Goal: Check status: Check status

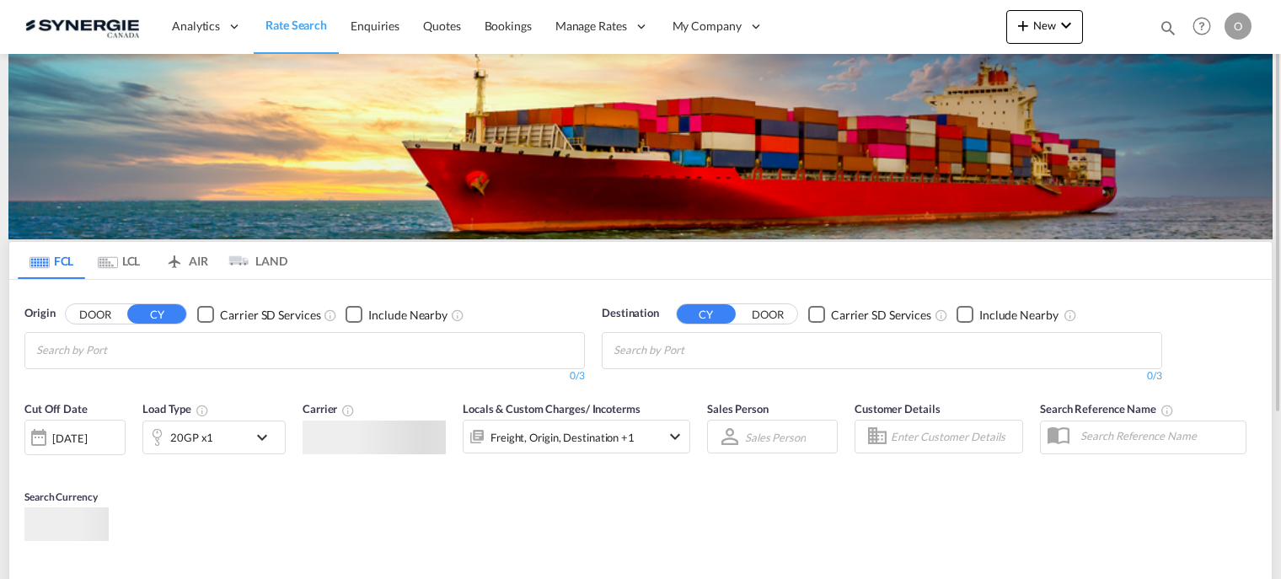
click at [1162, 24] on md-icon "icon-magnify" at bounding box center [1168, 28] width 19 height 19
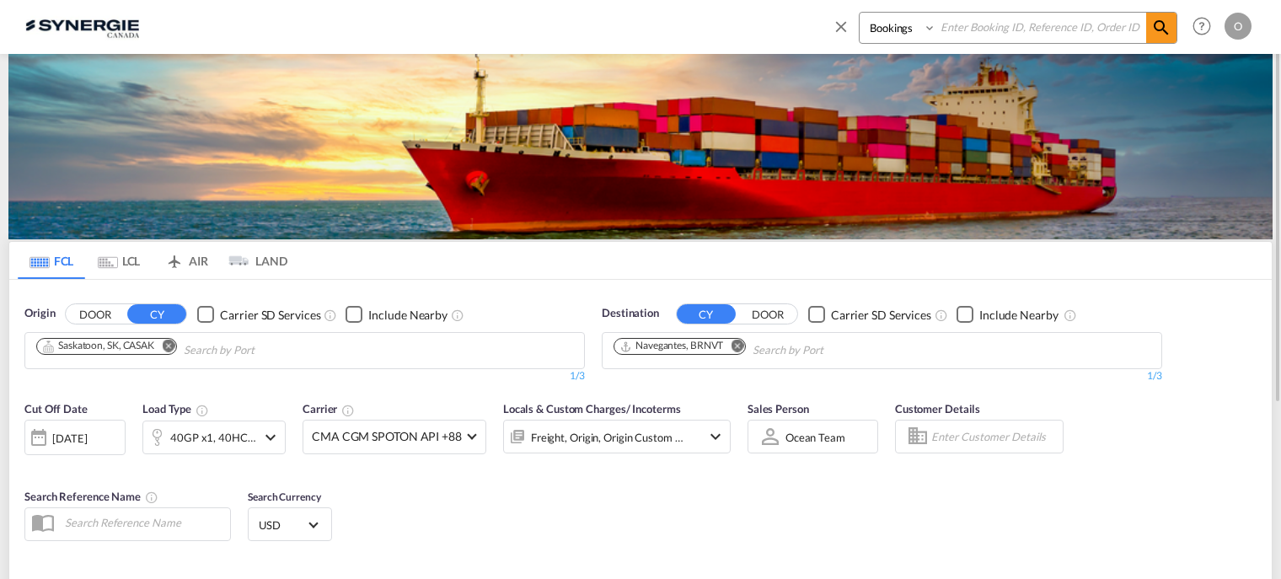
paste input "SYC000014074"
type input "SYC000014074"
drag, startPoint x: 928, startPoint y: 24, endPoint x: 927, endPoint y: 32, distance: 8.5
click at [928, 28] on select "Bookings Quotes Enquiries" at bounding box center [900, 28] width 80 height 30
select select "Quotes"
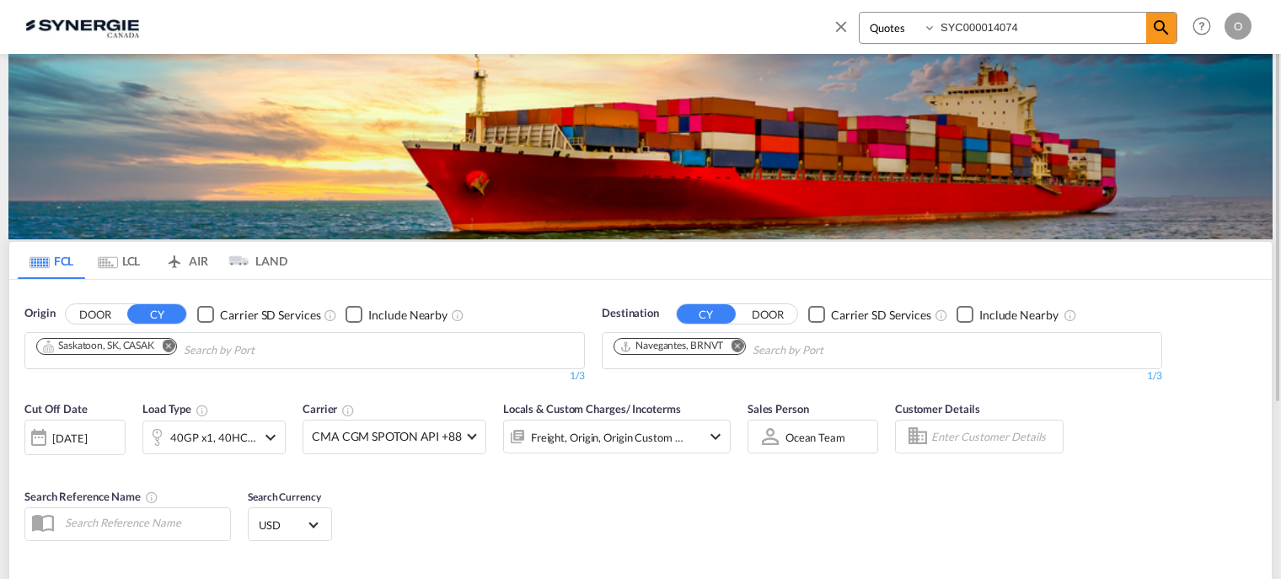
click at [860, 13] on select "Bookings Quotes Enquiries" at bounding box center [900, 28] width 80 height 30
click at [1158, 26] on md-icon "icon-magnify" at bounding box center [1161, 28] width 20 height 20
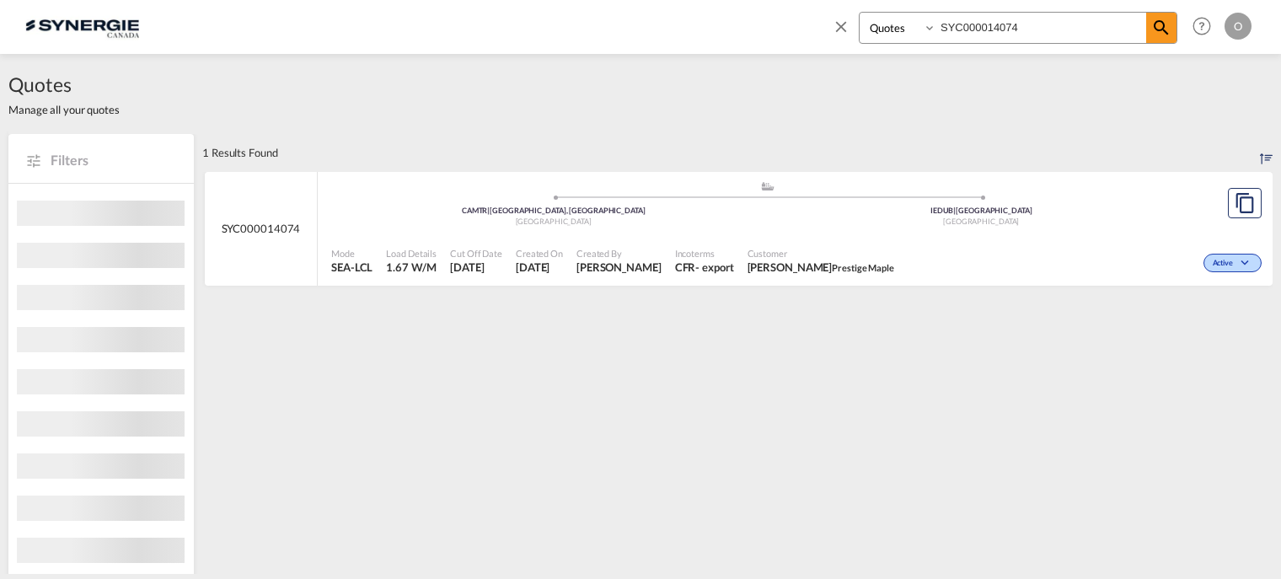
click at [661, 265] on span "[PERSON_NAME]" at bounding box center [618, 267] width 85 height 15
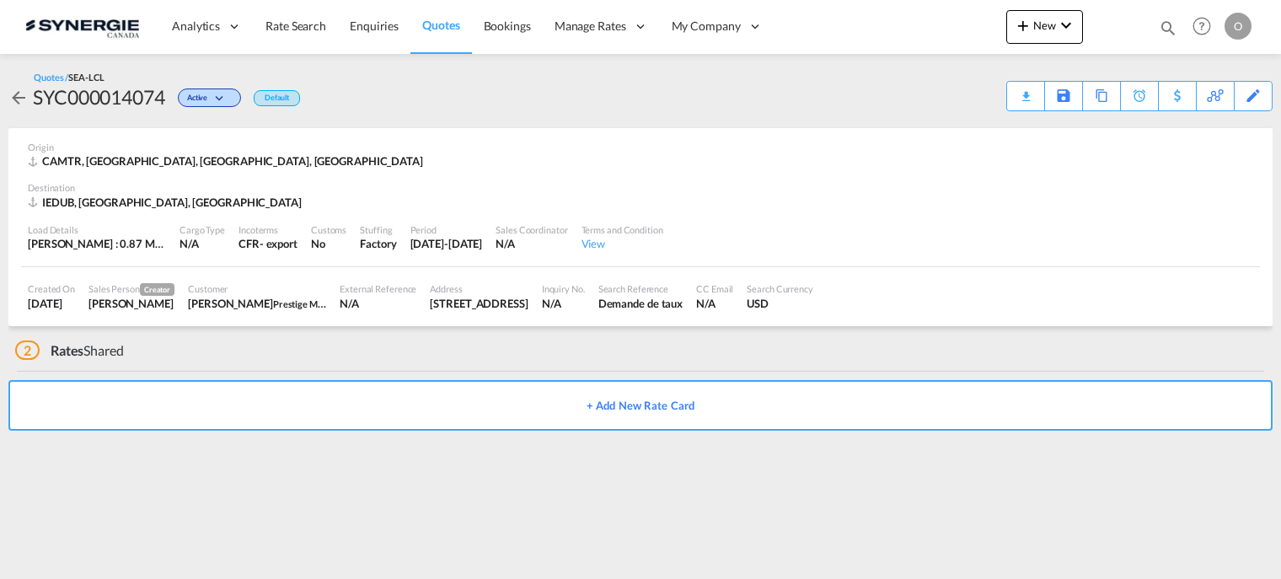
click at [1162, 25] on md-icon "icon-magnify" at bounding box center [1168, 28] width 19 height 19
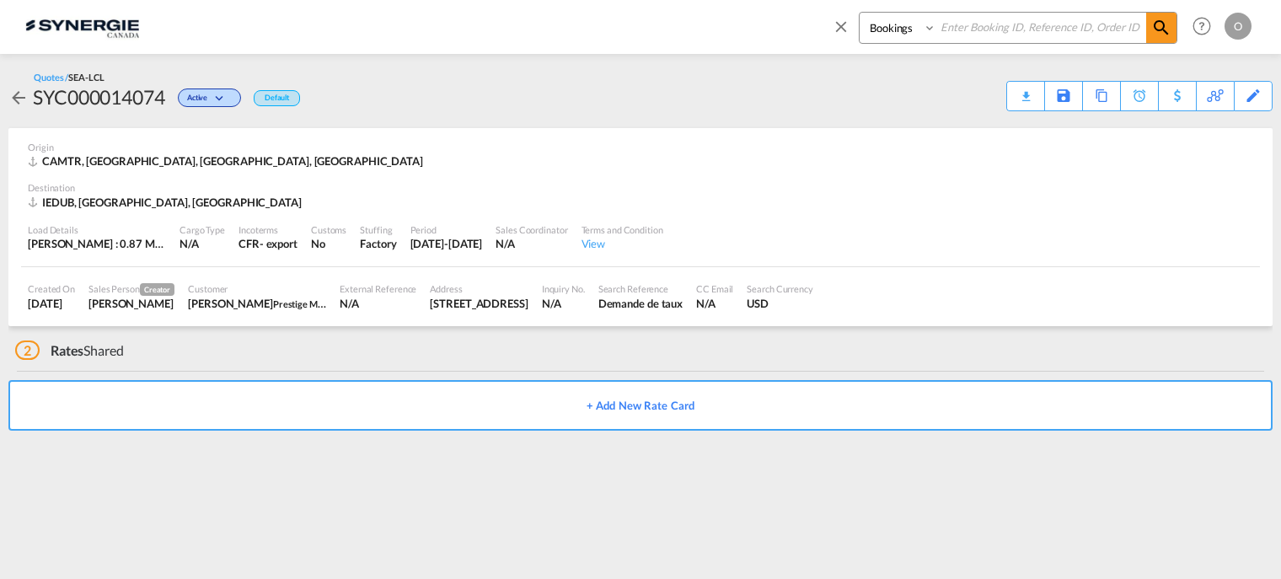
paste input "SYC000014074"
type input "SYC000014074"
drag, startPoint x: 929, startPoint y: 26, endPoint x: 920, endPoint y: 35, distance: 12.5
click at [929, 26] on select "Bookings Quotes Enquiries" at bounding box center [900, 28] width 80 height 30
select select "Quotes"
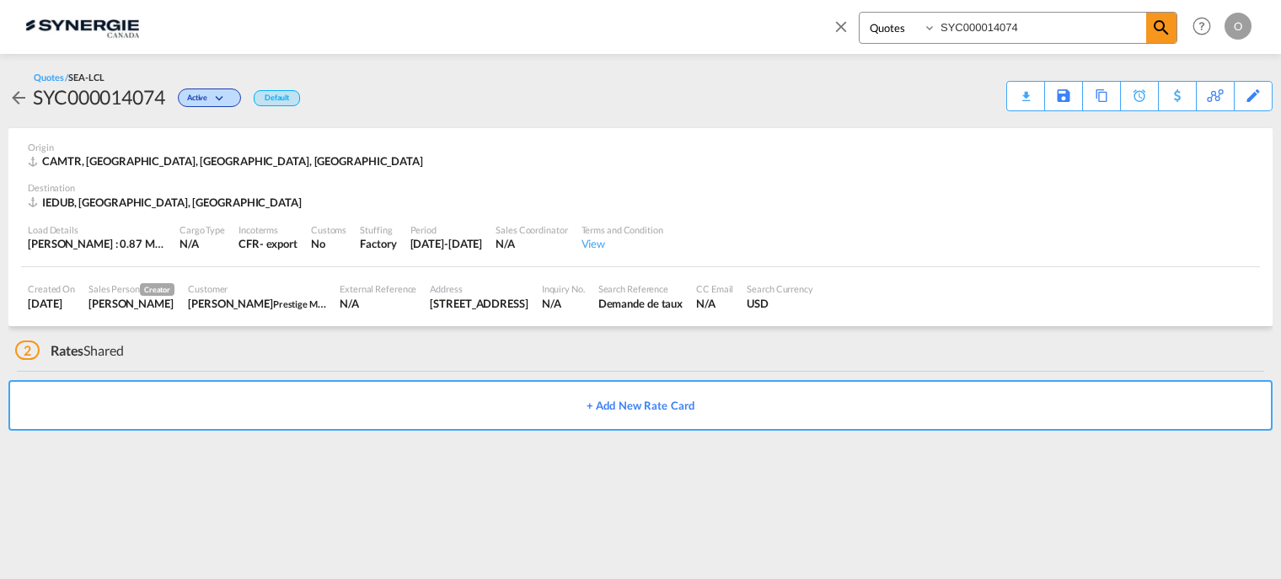
click at [860, 13] on select "Bookings Quotes Enquiries" at bounding box center [900, 28] width 80 height 30
click at [1153, 32] on md-icon "icon-magnify" at bounding box center [1161, 28] width 20 height 20
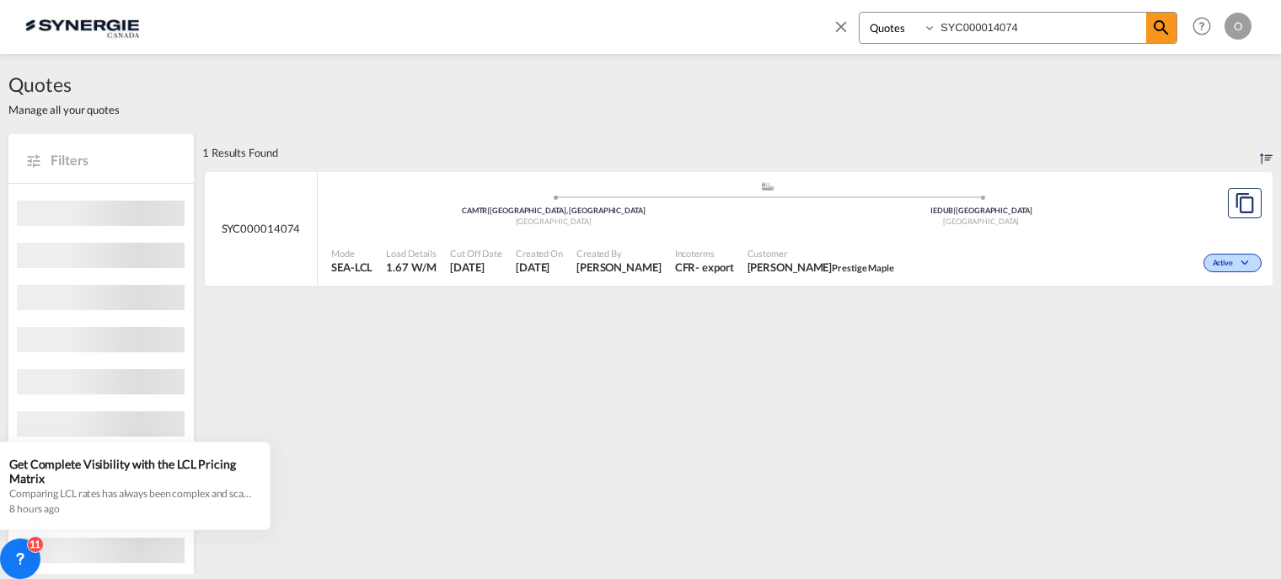
click at [627, 252] on span "Created By" at bounding box center [618, 253] width 85 height 13
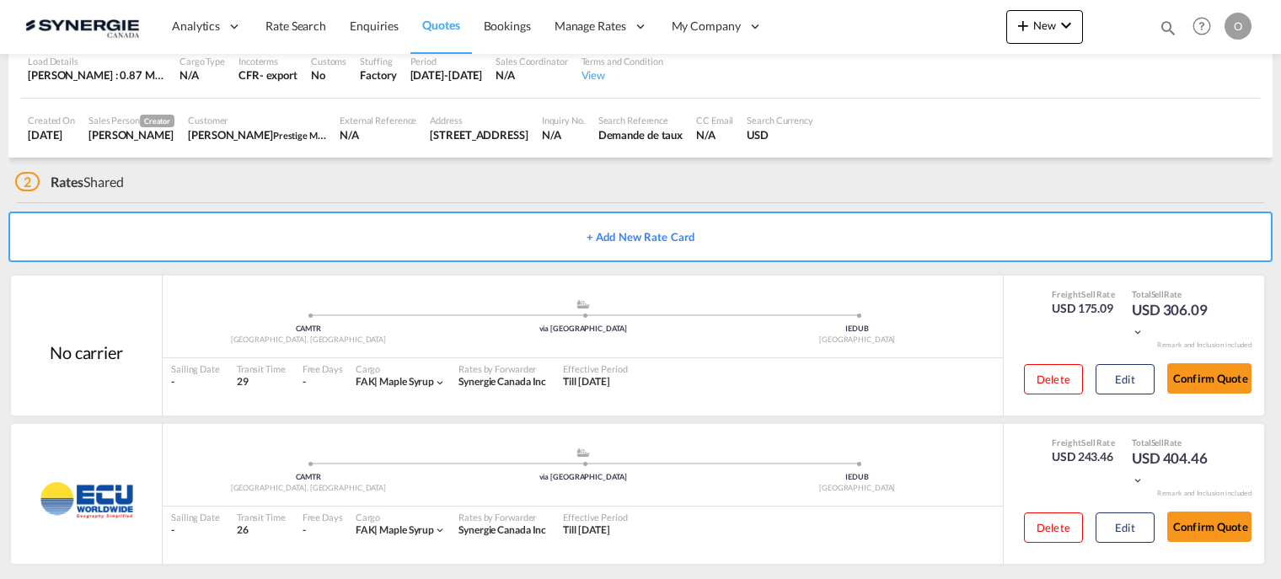
scroll to position [182, 0]
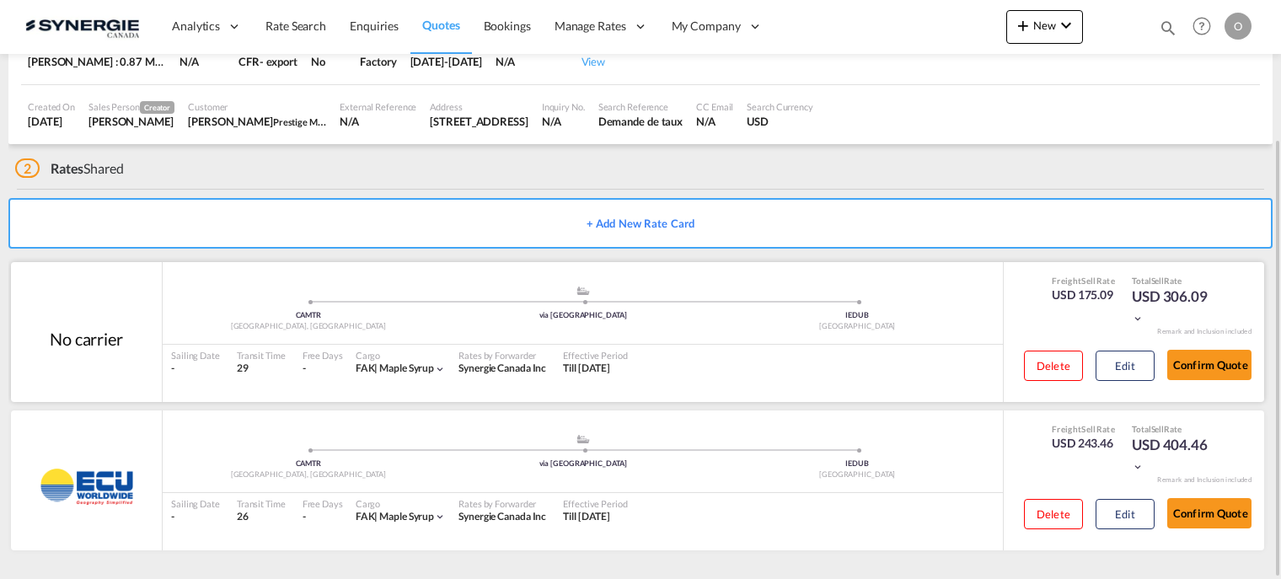
click at [487, 340] on div ".a{fill:#aaa8ad;} .a{fill:#aaa8ad;} CAMTR [GEOGRAPHIC_DATA], [GEOGRAPHIC_DATA] …" at bounding box center [583, 315] width 840 height 60
click at [1195, 363] on button "Confirm Quote" at bounding box center [1209, 365] width 84 height 30
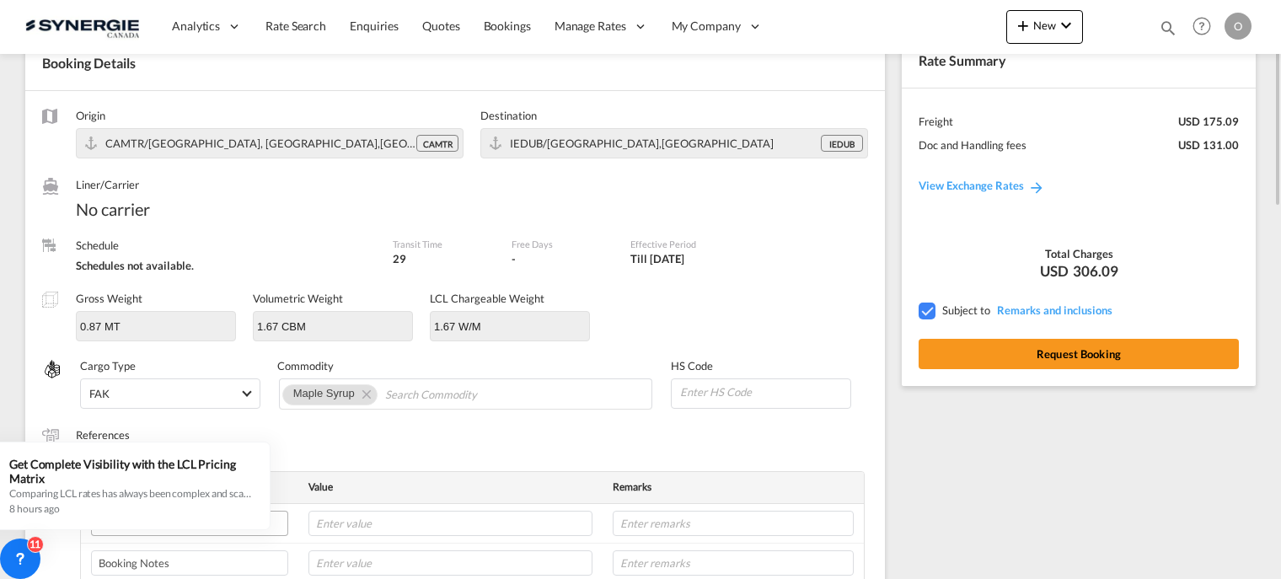
scroll to position [11, 0]
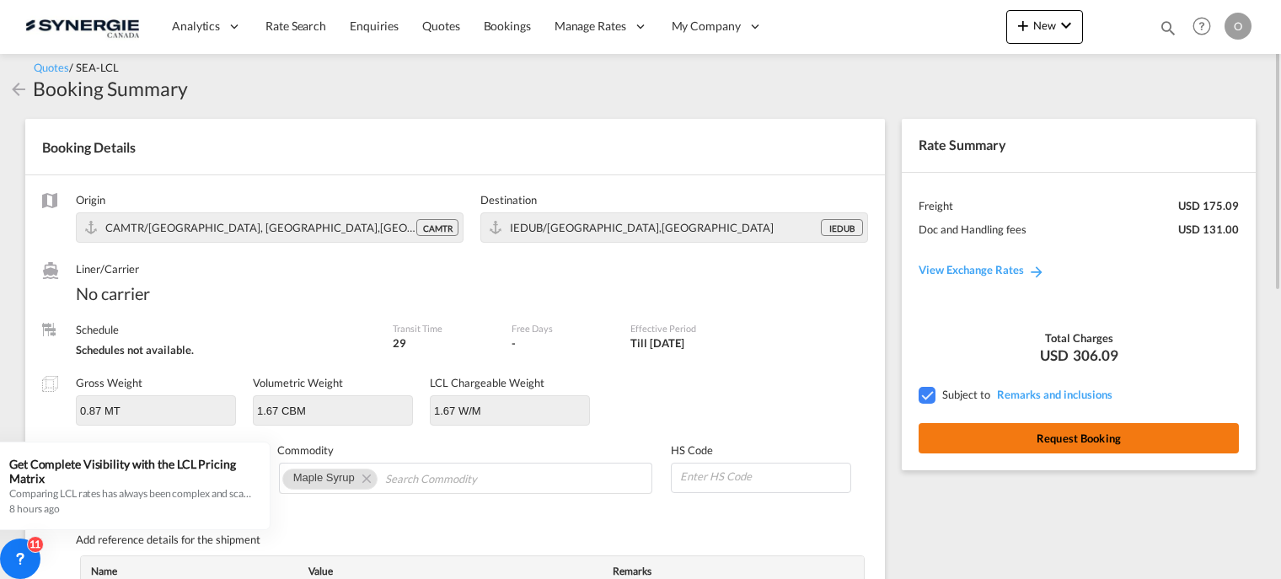
click at [1034, 434] on button "Request Booking" at bounding box center [1079, 438] width 320 height 30
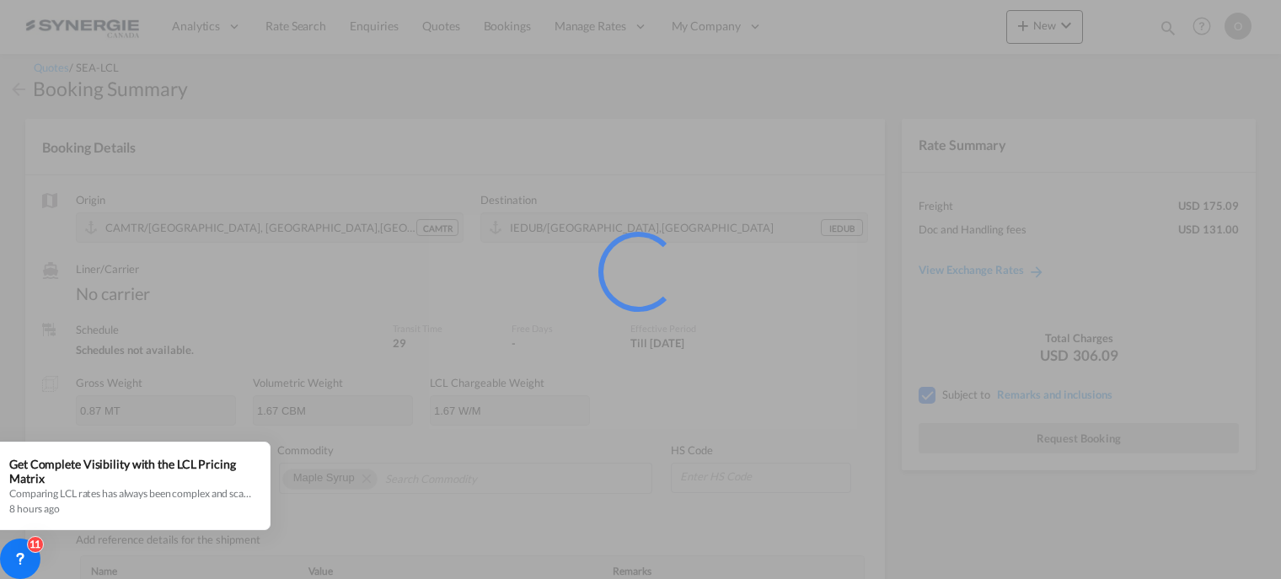
scroll to position [0, 0]
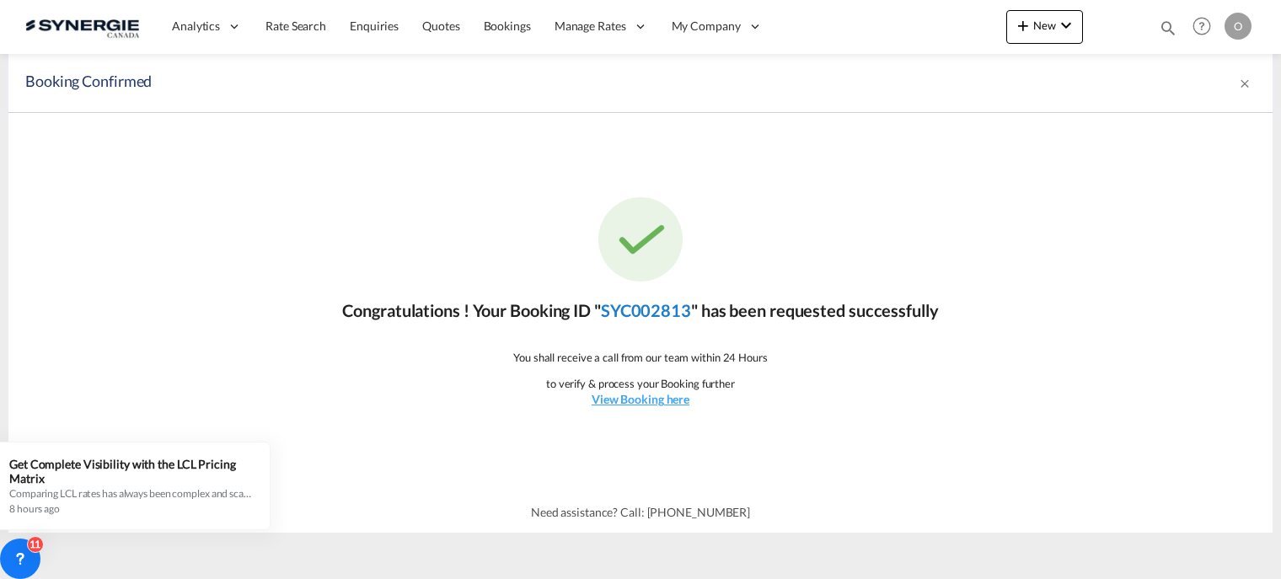
click at [667, 311] on link "SYC002813" at bounding box center [646, 310] width 90 height 20
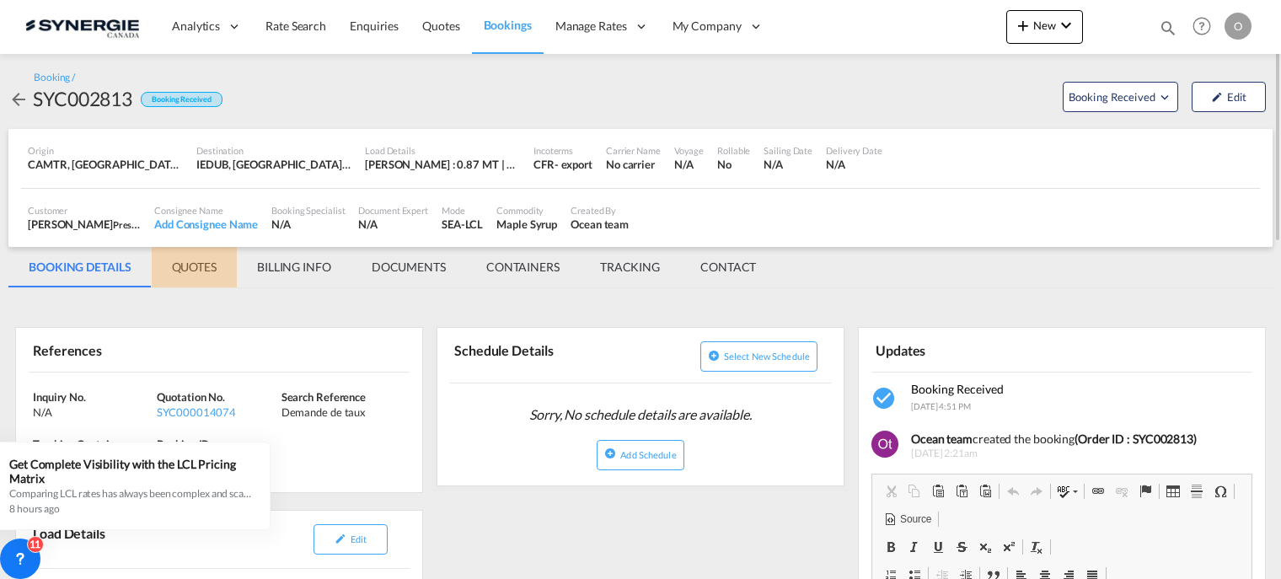
click at [187, 265] on md-tab-item "QUOTES" at bounding box center [194, 267] width 85 height 40
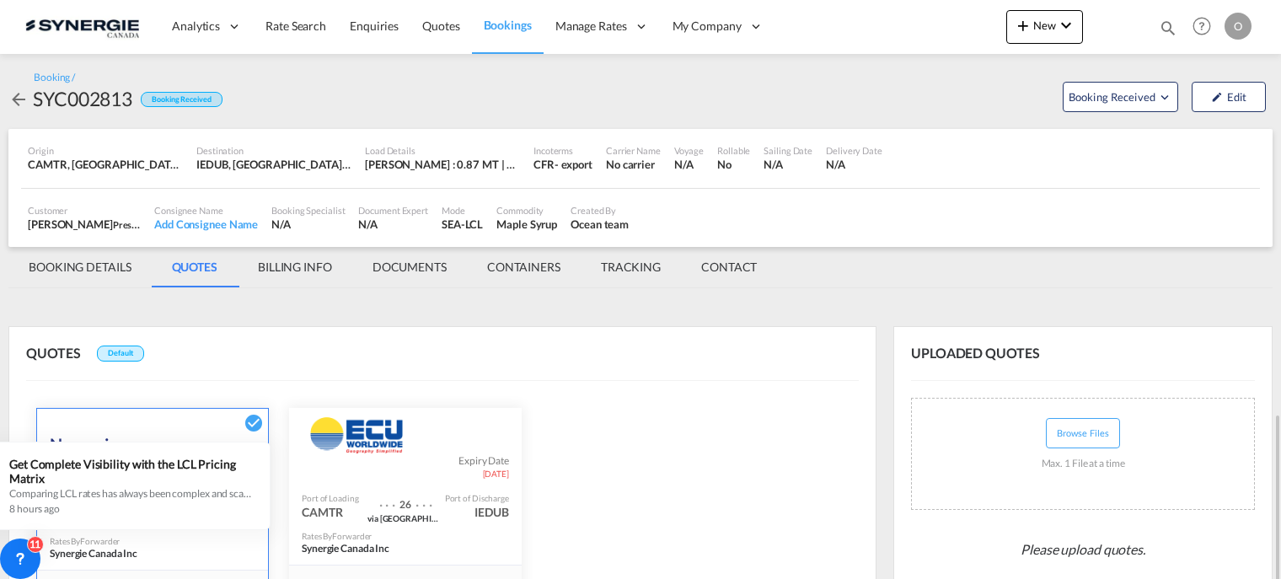
scroll to position [327, 0]
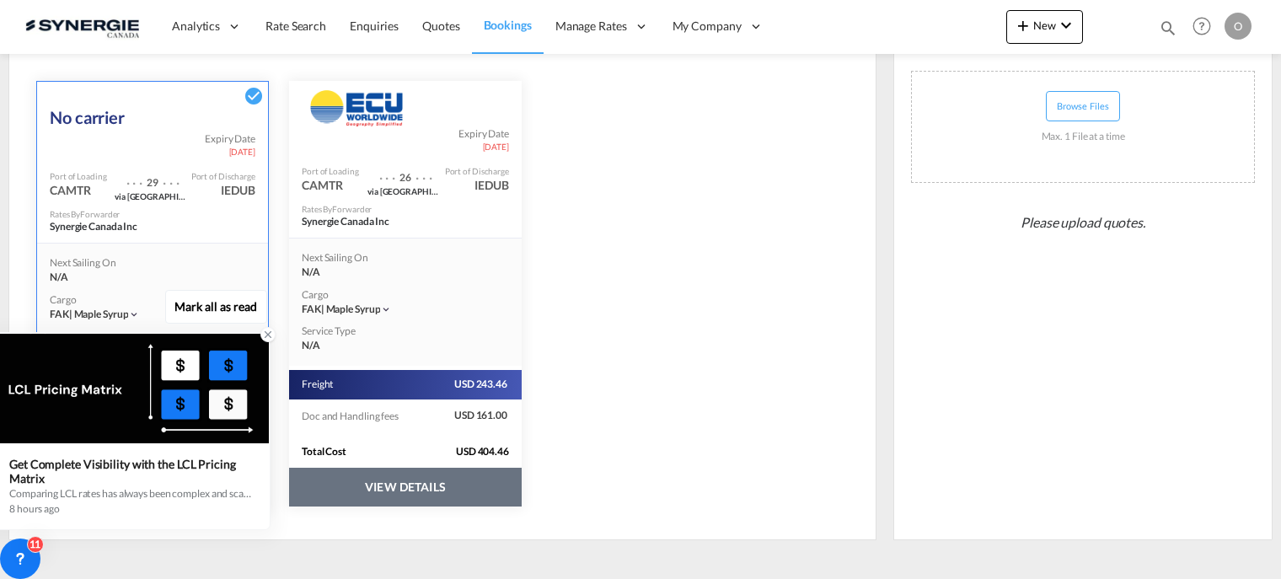
click at [265, 335] on icon at bounding box center [268, 335] width 12 height 12
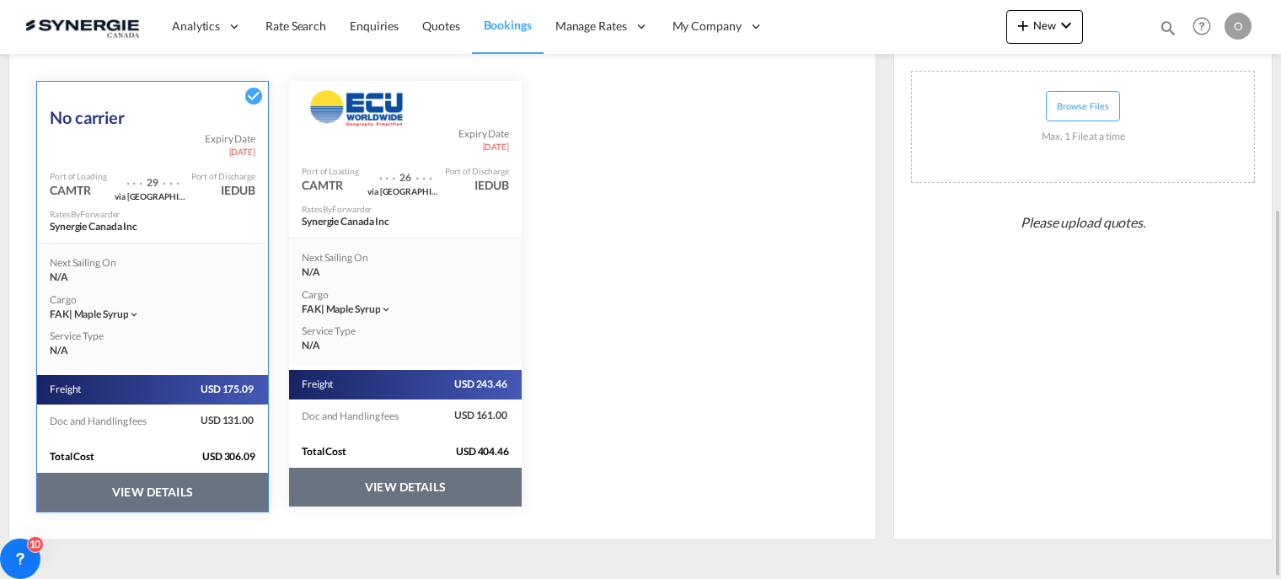
click at [131, 491] on button "VIEW DETAILS" at bounding box center [152, 492] width 231 height 39
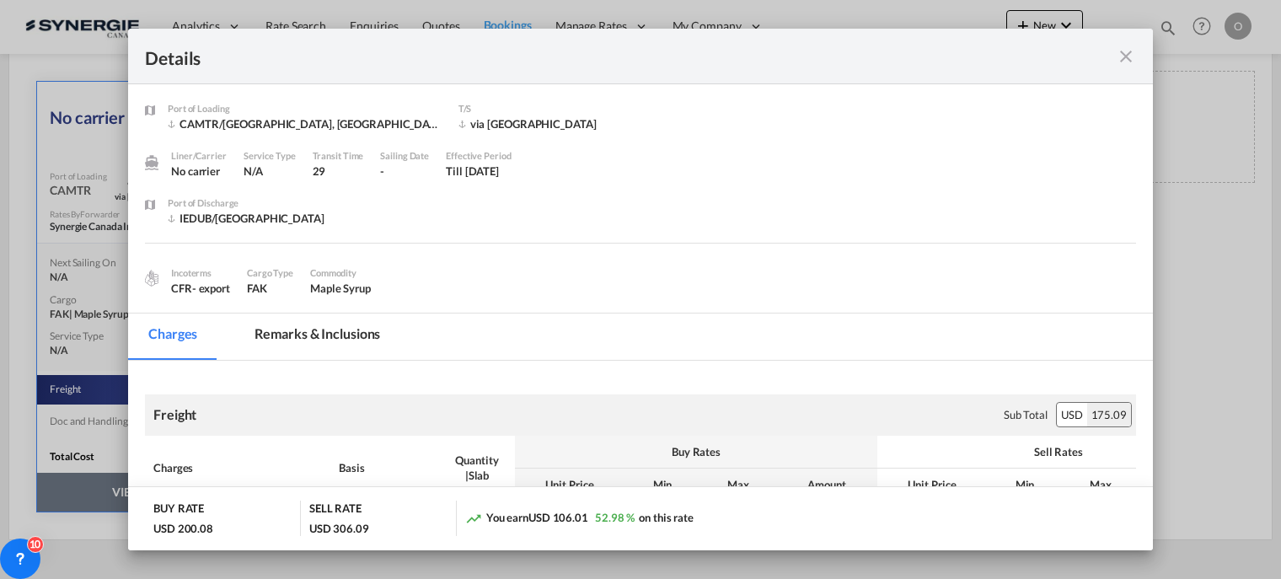
click at [308, 331] on md-tab-item "Remarks & Inclusions" at bounding box center [317, 336] width 166 height 46
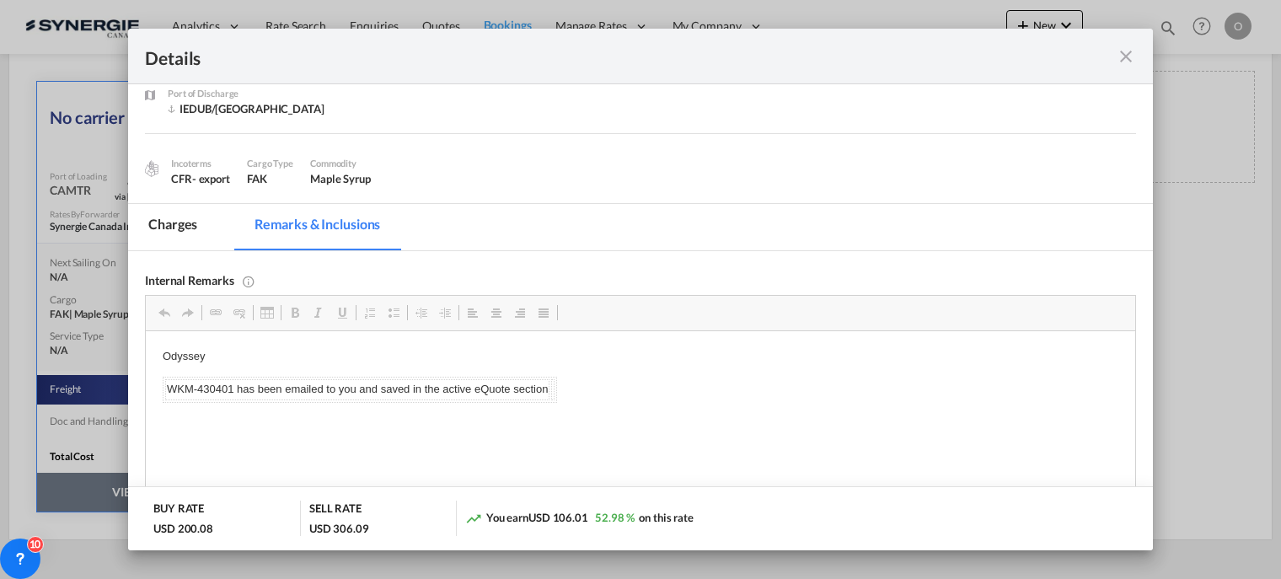
scroll to position [253, 0]
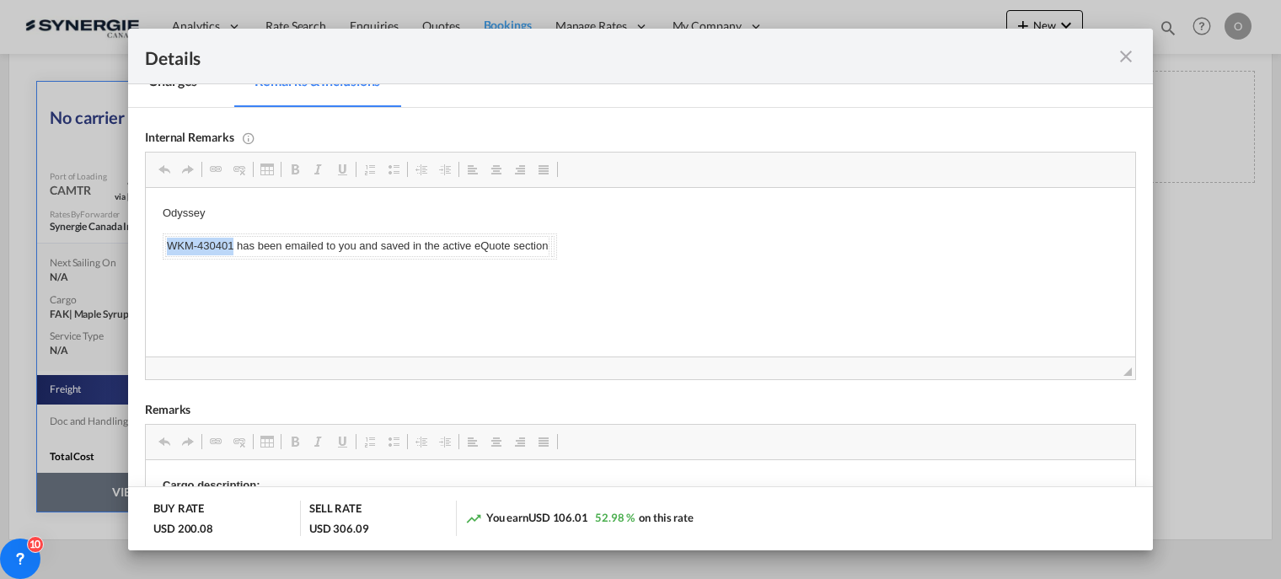
drag, startPoint x: 169, startPoint y: 244, endPoint x: 231, endPoint y: 244, distance: 61.5
click at [231, 244] on td "WKM-430401 has been emailed to you and saved in the active eQuote section" at bounding box center [357, 246] width 384 height 21
click at [255, 262] on span "Copy" at bounding box center [263, 260] width 52 height 24
copy td "WKM-430401"
